Goal: Task Accomplishment & Management: Manage account settings

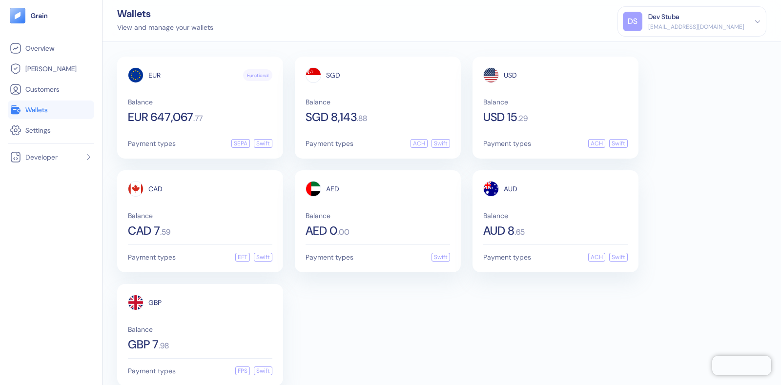
click at [717, 23] on div "[EMAIL_ADDRESS][DOMAIN_NAME]" at bounding box center [696, 26] width 96 height 9
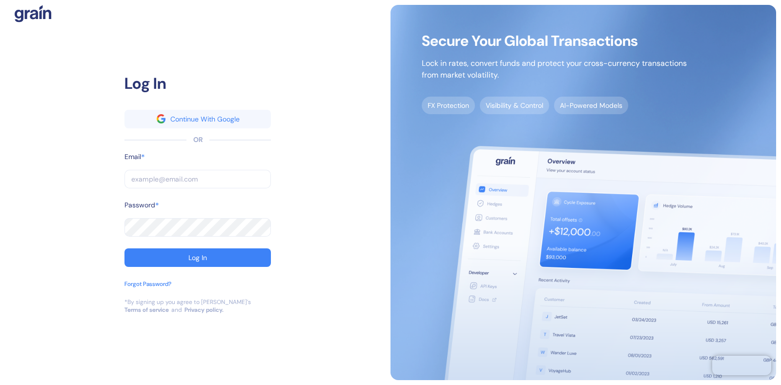
click at [151, 179] on input "text" at bounding box center [197, 179] width 146 height 19
type input "dev+travelier@grainfinance.co"
